Goal: Task Accomplishment & Management: Use online tool/utility

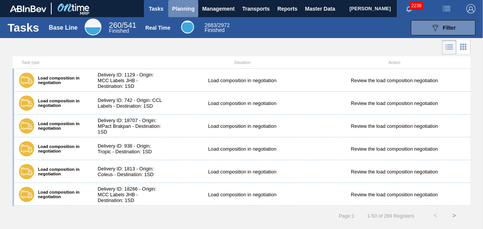
click at [187, 16] on button "Planning" at bounding box center [183, 8] width 30 height 17
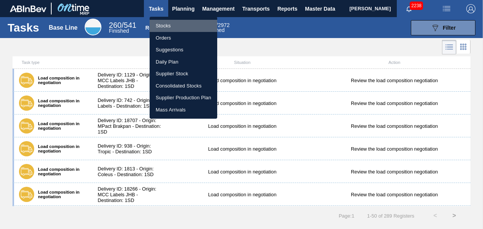
click at [177, 28] on li "Stocks" at bounding box center [184, 26] width 68 height 12
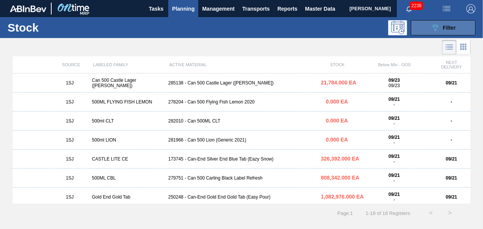
click at [434, 29] on icon "089F7B8B-B2A5-4AFE-B5C0-19BA573D28AC" at bounding box center [435, 27] width 9 height 9
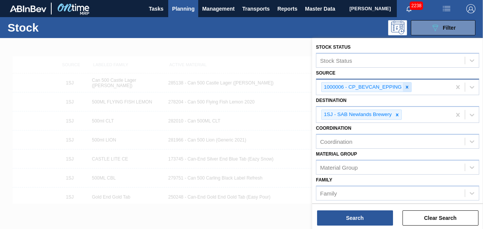
click at [410, 87] on div at bounding box center [407, 86] width 8 height 9
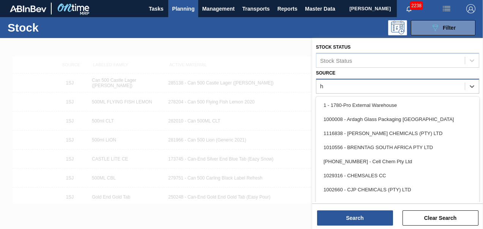
type input "he"
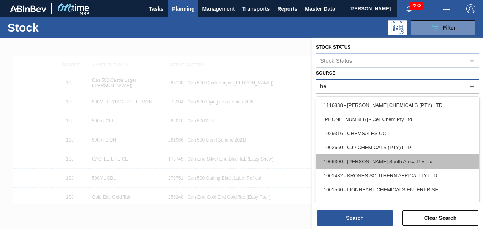
click at [409, 159] on div "1006300 - [PERSON_NAME] South Africa Pty Ltd" at bounding box center [397, 161] width 163 height 14
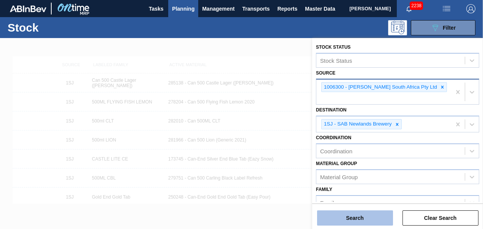
click at [379, 212] on button "Search" at bounding box center [355, 217] width 76 height 15
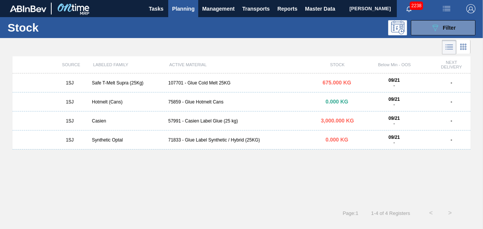
click at [215, 82] on div "107701 - Glue Cold Melt 25KG" at bounding box center [241, 82] width 153 height 5
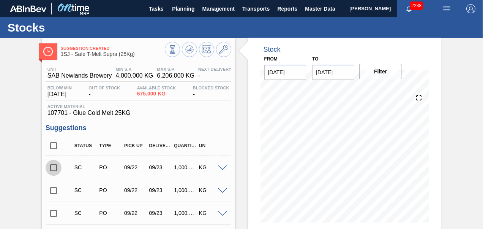
click at [59, 170] on input "checkbox" at bounding box center [54, 167] width 16 height 16
click at [481, 169] on div "Suggestion Created 1SJ - Safe T-Melt Supra (25Kg) Unit SAB Newlands Brewery MIN…" at bounding box center [241, 201] width 483 height 326
drag, startPoint x: 483, startPoint y: 67, endPoint x: 481, endPoint y: 169, distance: 102.5
click at [481, 169] on div "Suggestion Created 1SJ - Safe T-Melt Supra (25Kg) Unit SAB Newlands Brewery MIN…" at bounding box center [241, 201] width 483 height 326
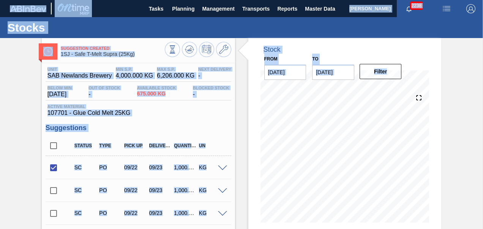
drag, startPoint x: 481, startPoint y: 169, endPoint x: 484, endPoint y: 166, distance: 4.9
click at [483, 0] on html "Tasks Planning Management Transports Reports Master Data Lwando Giyose 2238 Mar…" at bounding box center [241, 0] width 483 height 0
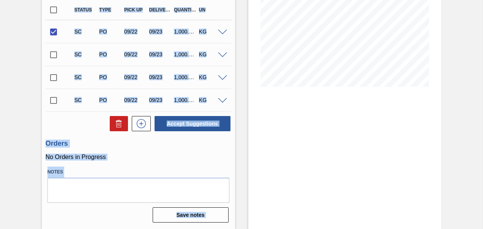
click at [253, 170] on div "Stock From [DATE] to [DATE] Filter 09/28 Stock Projection 4,490.03 SAP Planning…" at bounding box center [344, 65] width 193 height 326
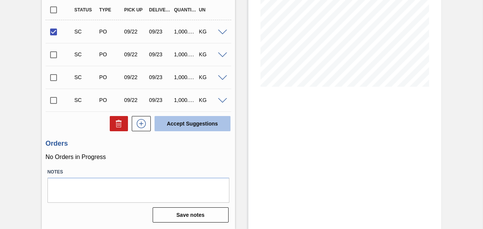
click at [193, 126] on button "Accept Suggestions" at bounding box center [193, 123] width 76 height 15
checkbox input "false"
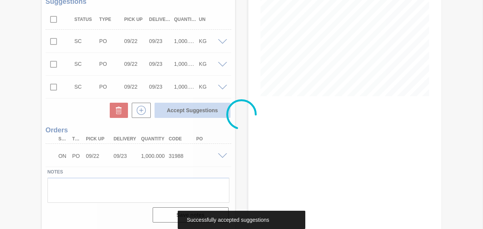
scroll to position [127, 0]
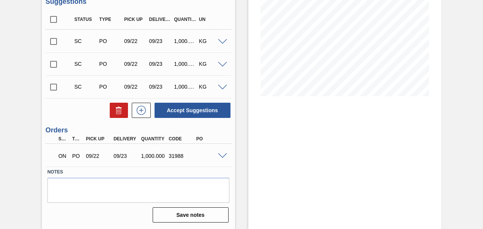
drag, startPoint x: 482, startPoint y: 158, endPoint x: 481, endPoint y: 71, distance: 86.6
click at [481, 71] on div "Negotiating Order 1SJ - Safe T-Melt Supra (25Kg) Unit SAB Newlands Brewery MIN …" at bounding box center [241, 70] width 483 height 317
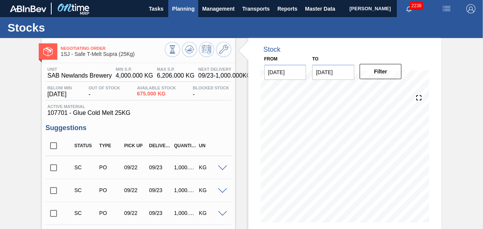
click at [178, 13] on button "Planning" at bounding box center [183, 8] width 30 height 17
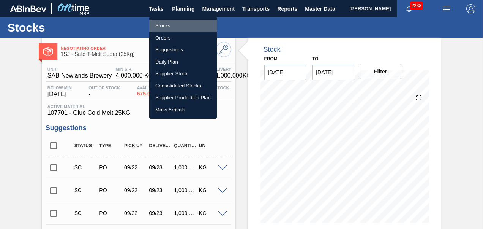
click at [169, 22] on li "Stocks" at bounding box center [183, 26] width 68 height 12
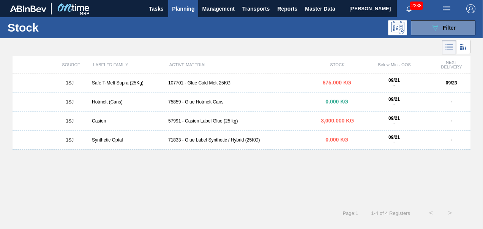
click at [195, 117] on div "1SJ Casien 57991 - Casien Label Glue (25 kg) 3,000.000 KG 09/21 - -" at bounding box center [242, 120] width 458 height 19
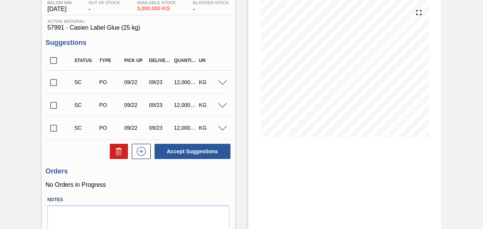
scroll to position [114, 0]
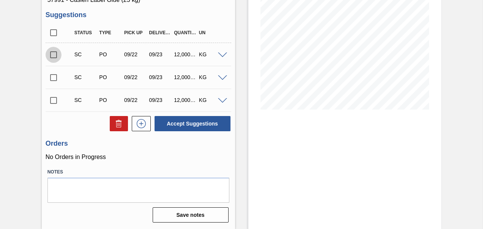
click at [55, 49] on input "checkbox" at bounding box center [54, 55] width 16 height 16
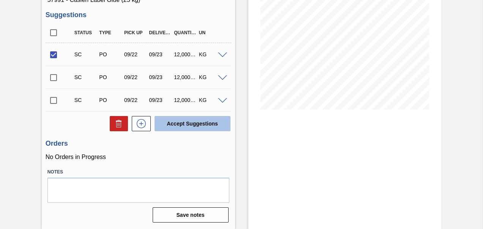
click at [182, 121] on button "Accept Suggestions" at bounding box center [193, 123] width 76 height 15
checkbox input "false"
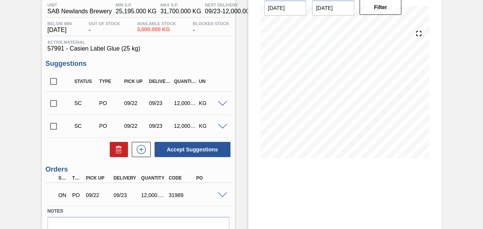
scroll to position [2, 0]
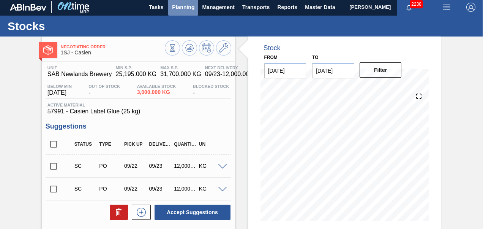
click at [188, 6] on span "Planning" at bounding box center [183, 7] width 22 height 9
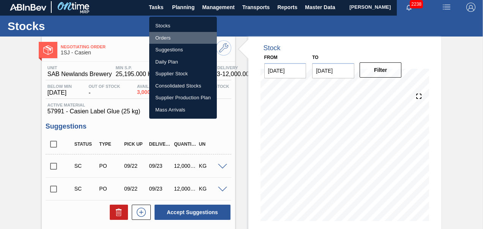
click at [172, 36] on li "Orders" at bounding box center [183, 38] width 68 height 12
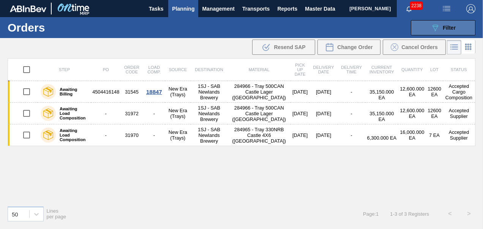
click at [442, 34] on button "089F7B8B-B2A5-4AFE-B5C0-19BA573D28AC Filter" at bounding box center [443, 27] width 65 height 15
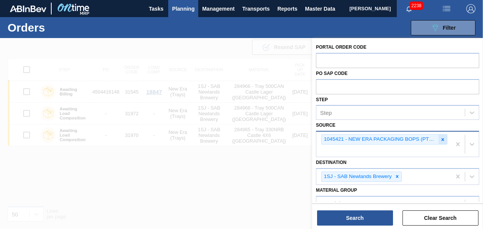
click at [445, 143] on div at bounding box center [443, 138] width 8 height 9
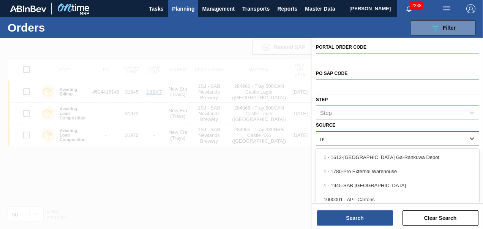
type input "new"
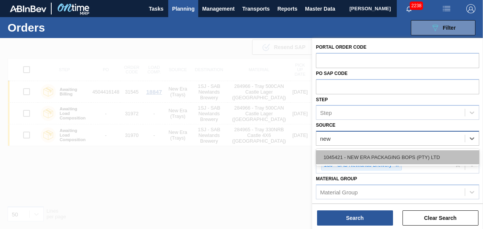
click at [434, 153] on div "1045421 - NEW ERA PACKAGING BOPS (PTY) LTD" at bounding box center [397, 157] width 163 height 14
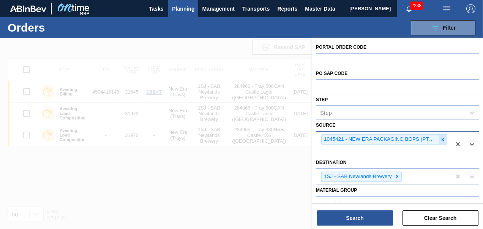
click at [439, 140] on div at bounding box center [443, 138] width 8 height 9
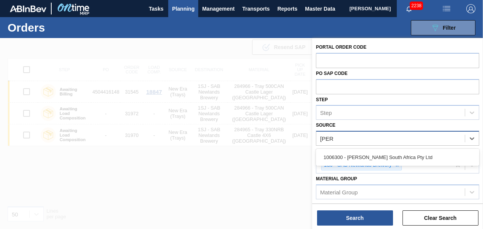
type input "[PERSON_NAME]"
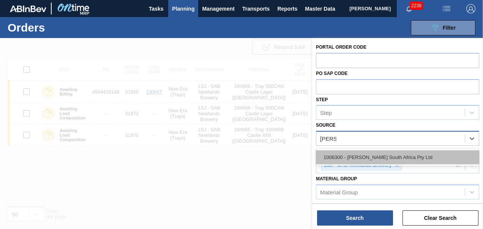
click at [440, 150] on div "1006300 - [PERSON_NAME] South Africa Pty Ltd" at bounding box center [397, 157] width 163 height 14
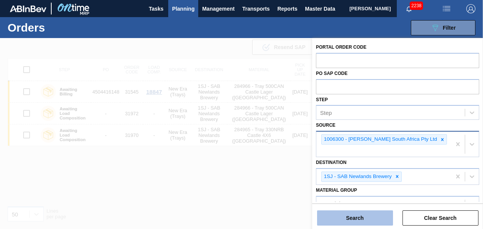
click at [372, 210] on button "Search" at bounding box center [355, 217] width 76 height 15
